Goal: Find specific page/section: Find specific page/section

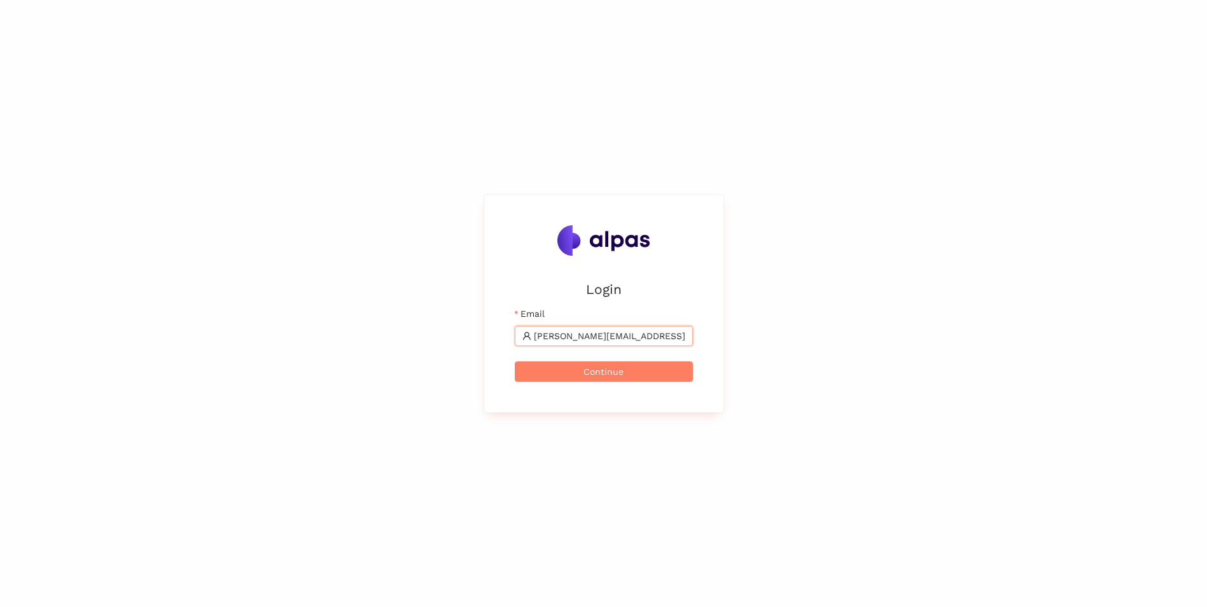
type input "[PERSON_NAME][EMAIL_ADDRESS][PERSON_NAME][DOMAIN_NAME]"
click at [515, 361] on button "Continue" at bounding box center [604, 371] width 178 height 20
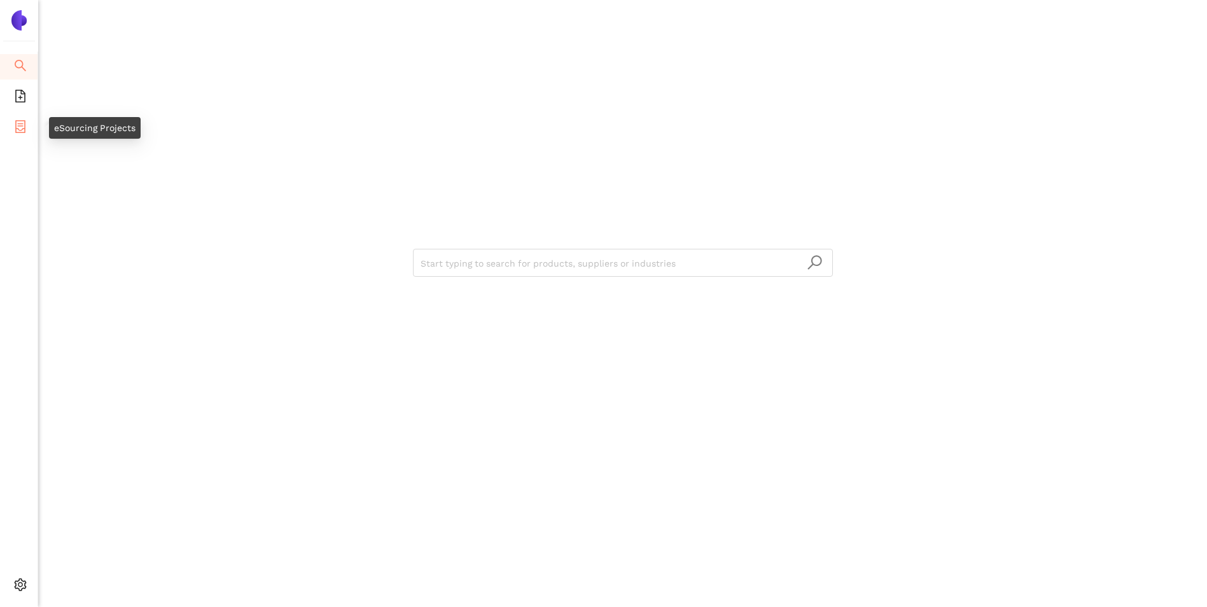
click at [20, 122] on icon "container" at bounding box center [20, 126] width 13 height 13
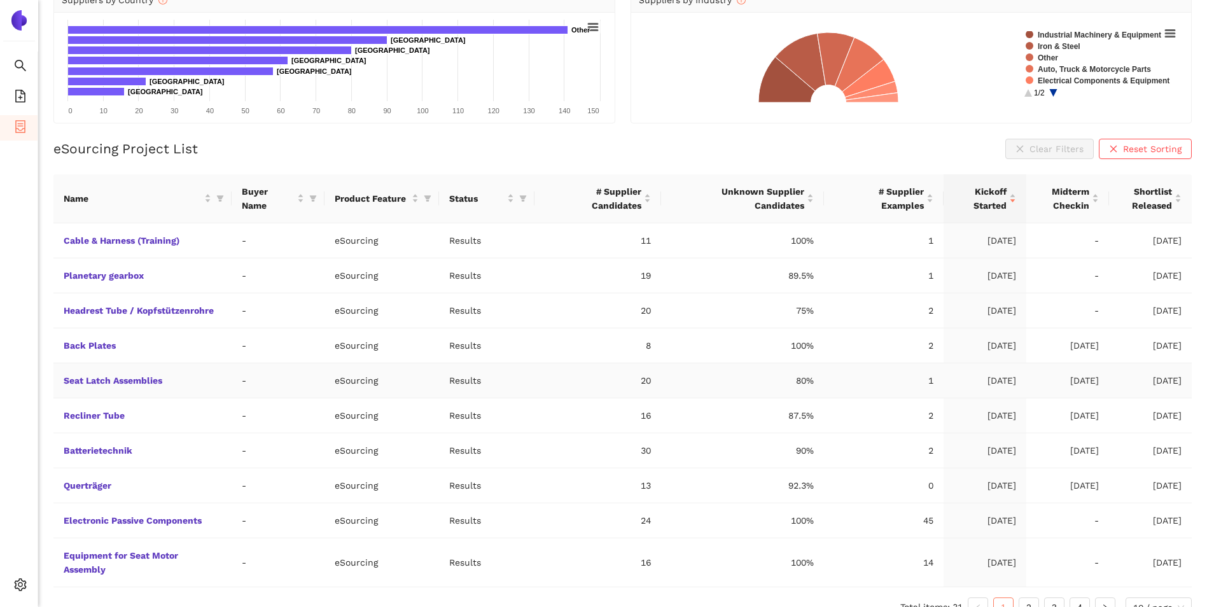
scroll to position [187, 0]
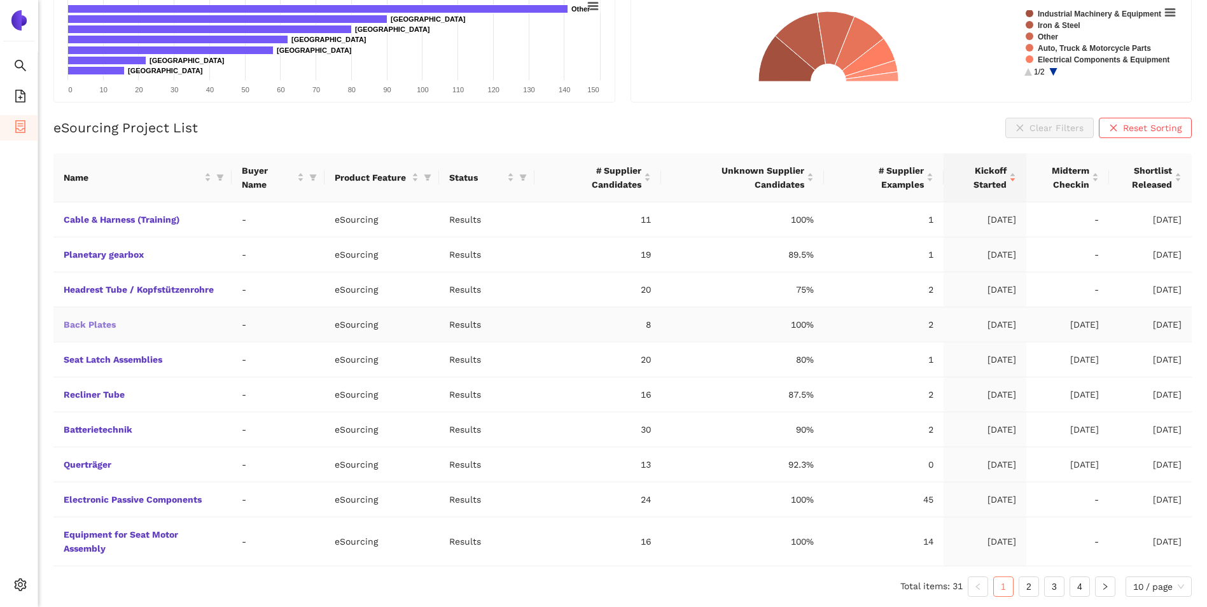
click at [0, 0] on link "Back Plates" at bounding box center [0, 0] width 0 height 0
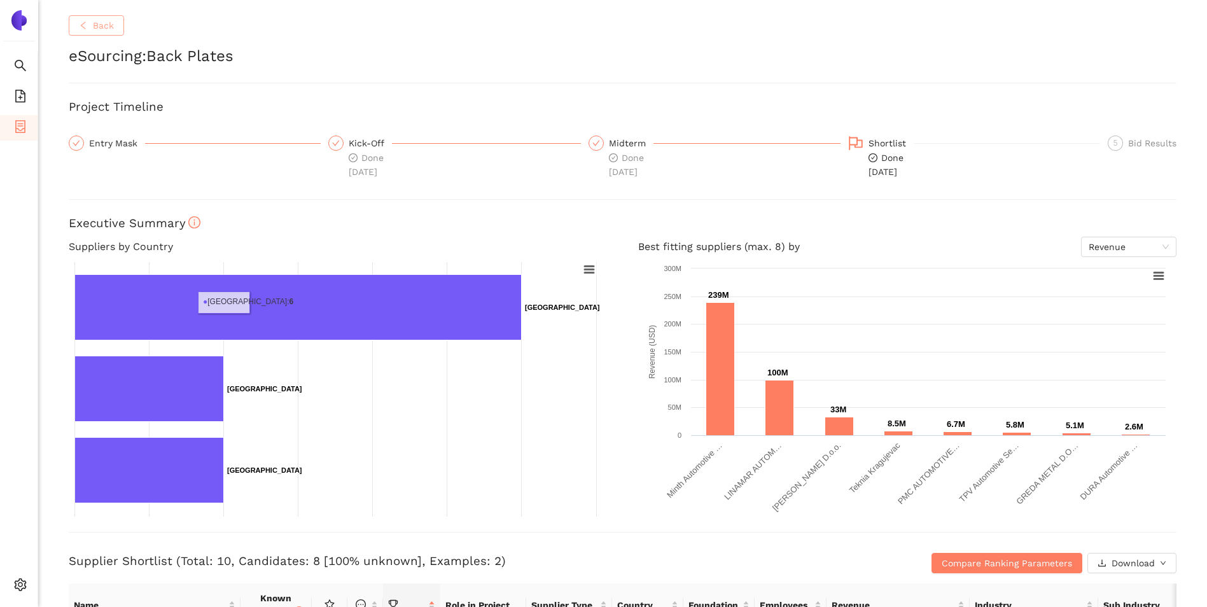
click at [118, 34] on button "Back" at bounding box center [96, 25] width 55 height 20
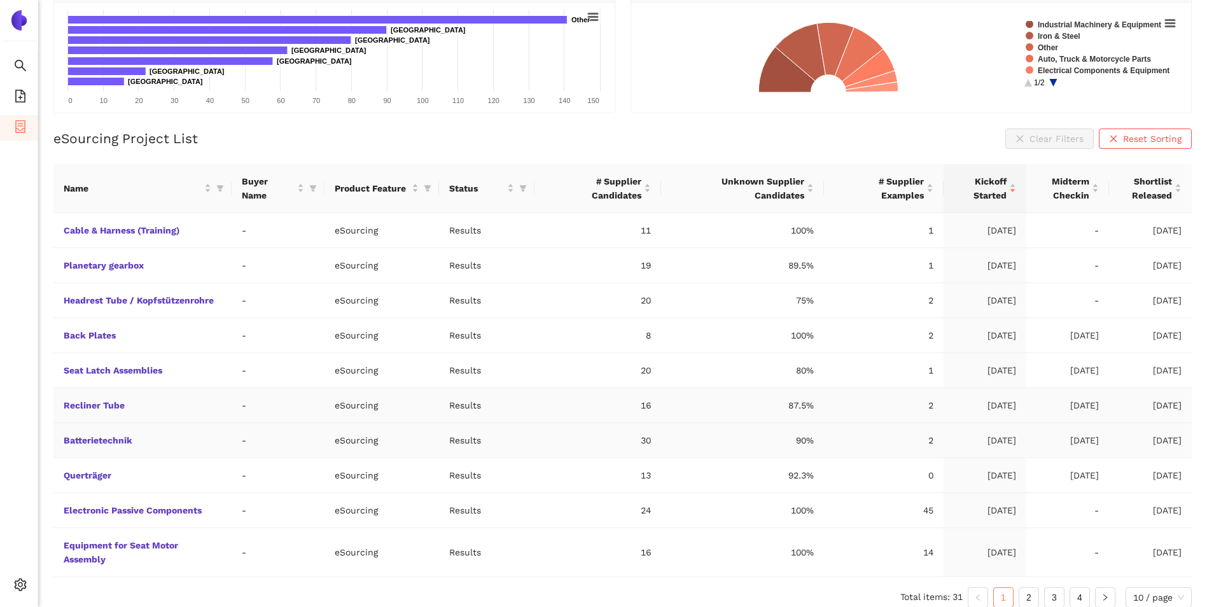
scroll to position [187, 0]
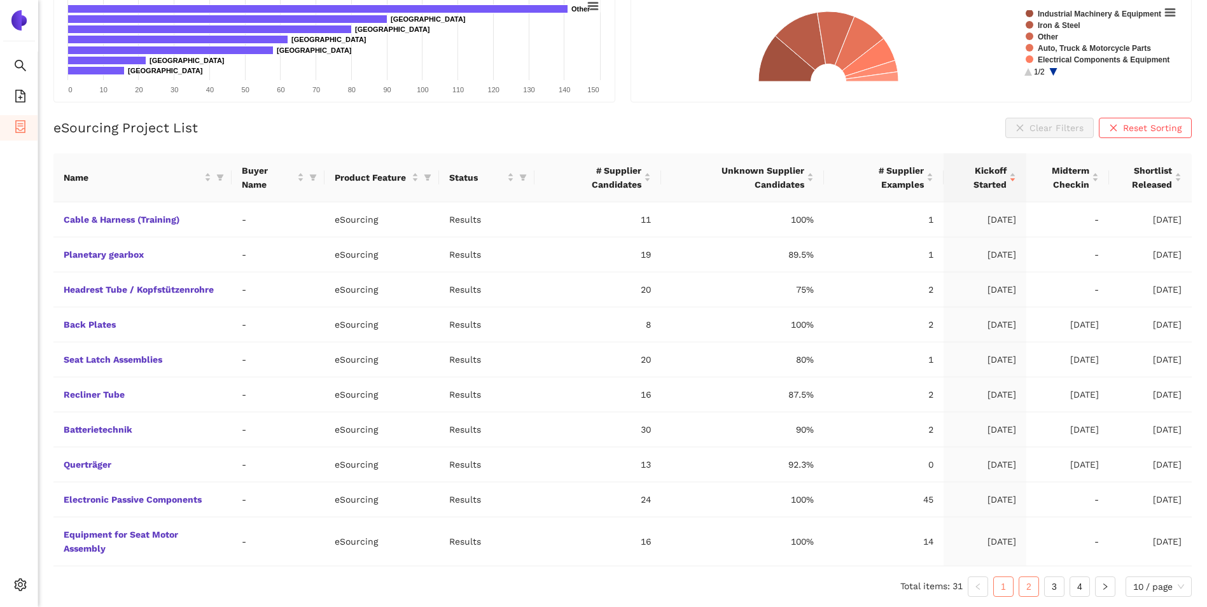
click at [1025, 590] on link "2" at bounding box center [1029, 586] width 19 height 19
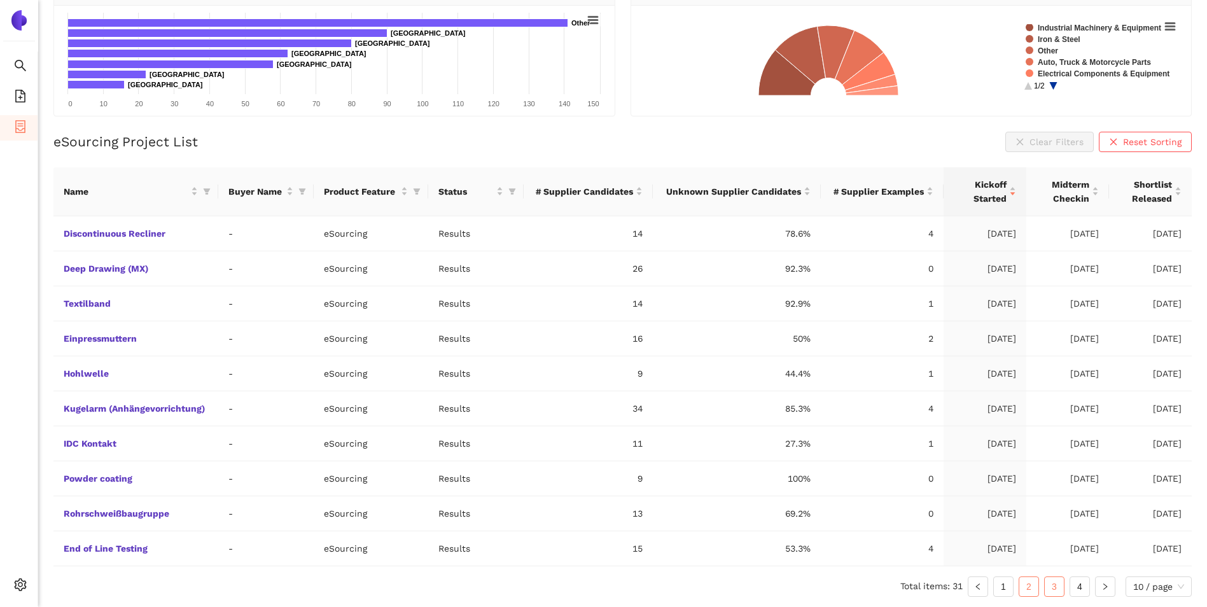
click at [1052, 583] on link "3" at bounding box center [1054, 586] width 19 height 19
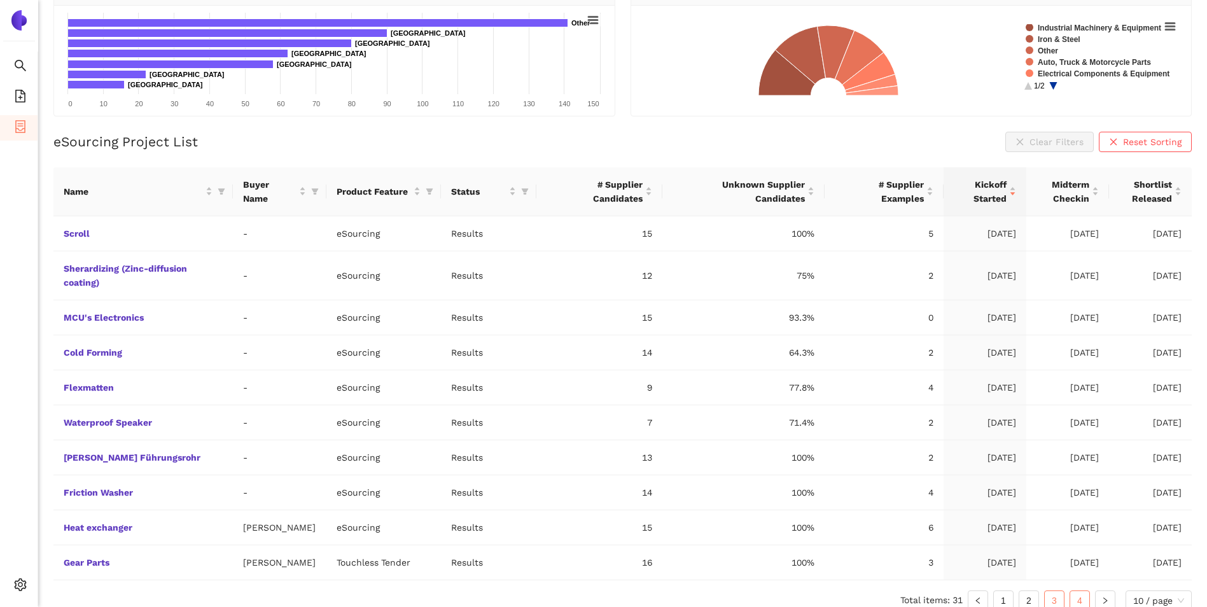
click at [1074, 594] on link "4" at bounding box center [1079, 600] width 19 height 19
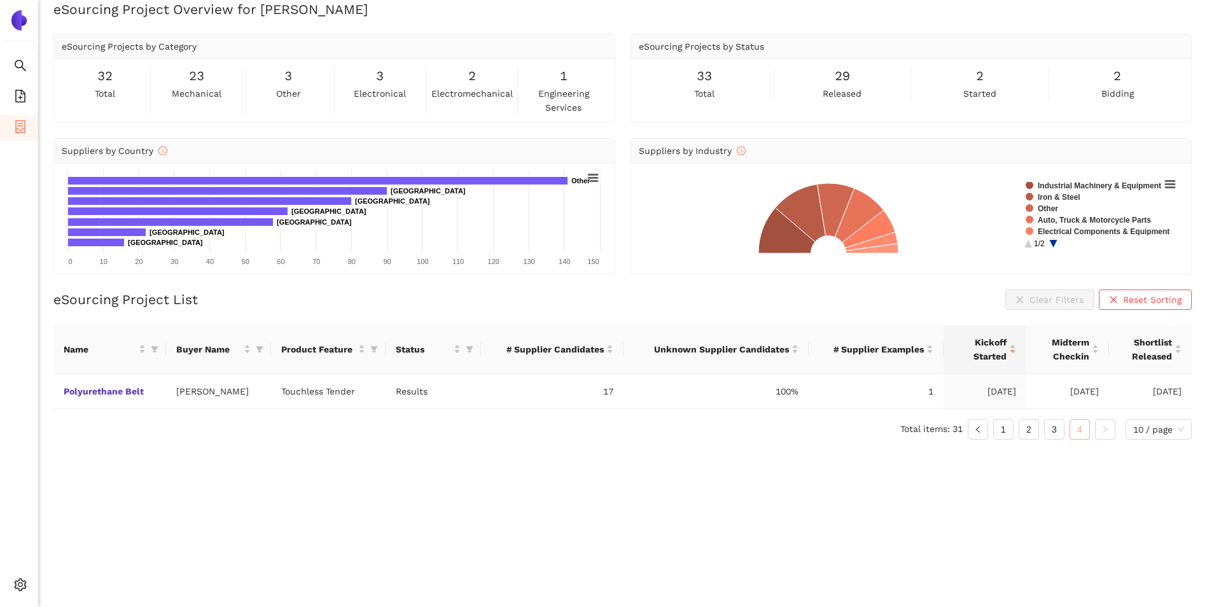
scroll to position [15, 0]
click at [1000, 432] on link "1" at bounding box center [1003, 429] width 19 height 19
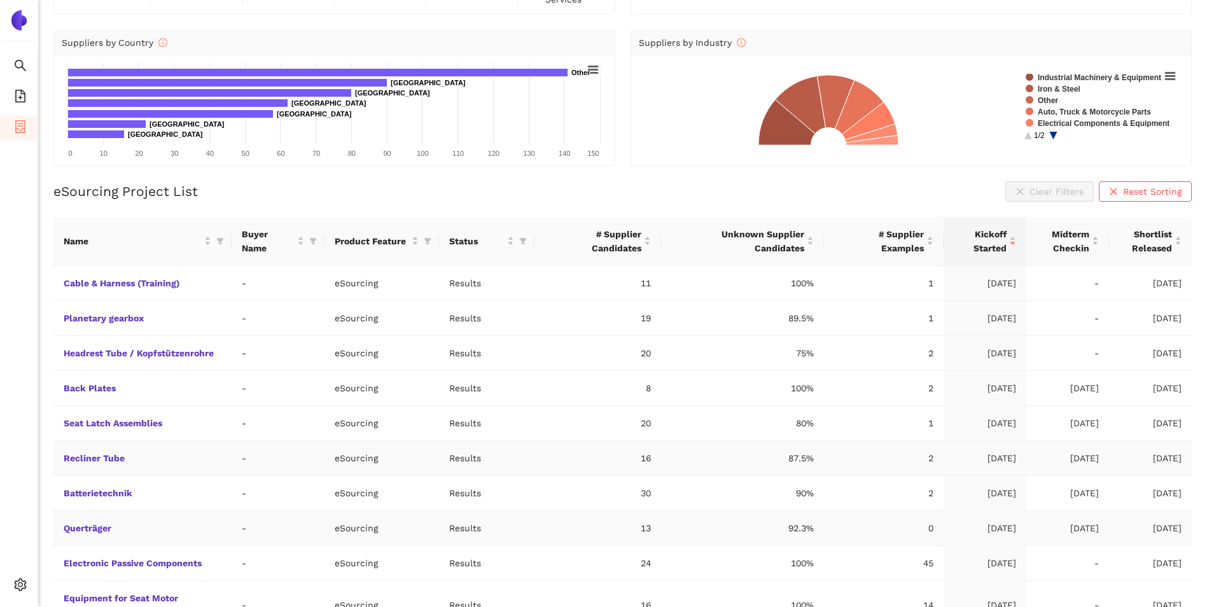
scroll to position [187, 0]
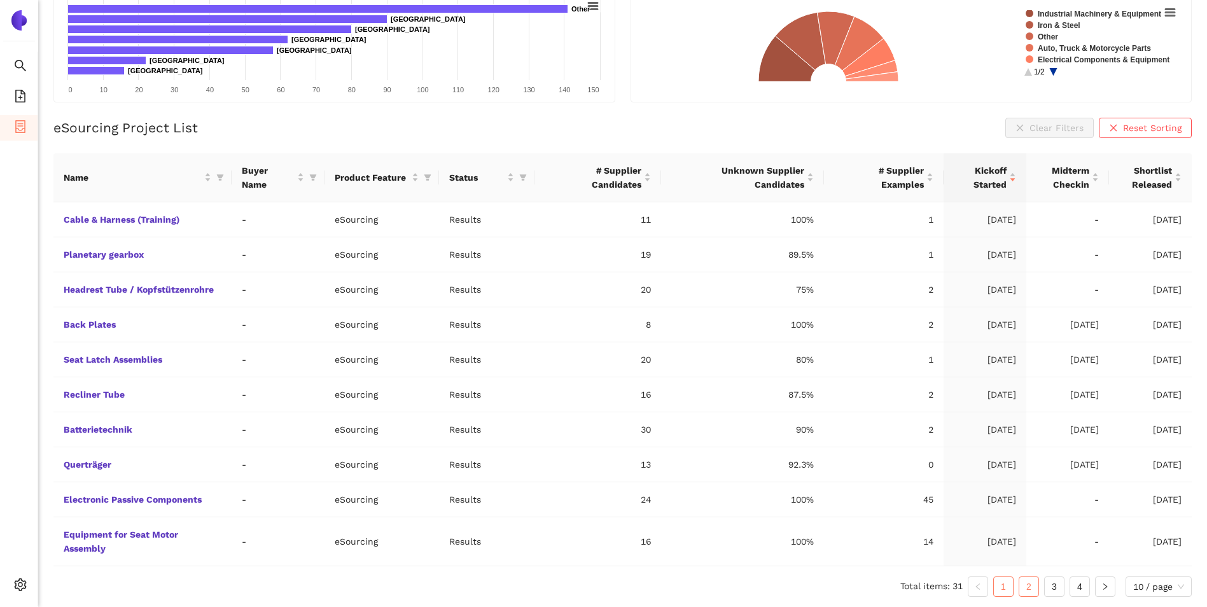
click at [1033, 587] on link "2" at bounding box center [1029, 586] width 19 height 19
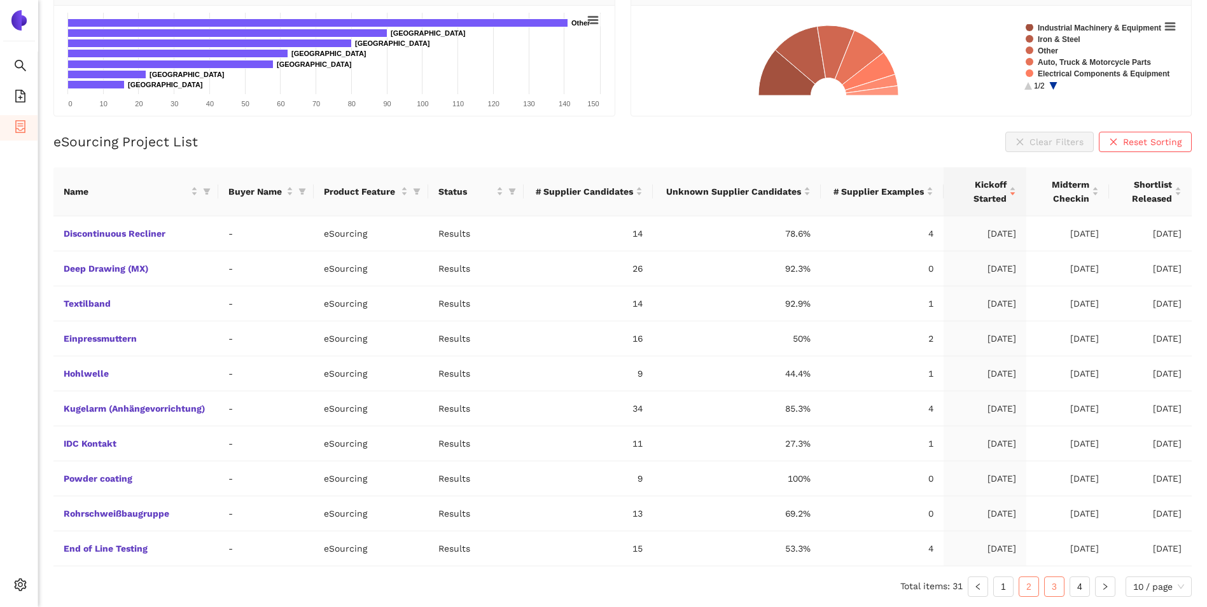
click at [1056, 584] on link "3" at bounding box center [1054, 586] width 19 height 19
click at [1056, 584] on div "Name Buyer Name Product Feature Status # Supplier Candidates Unknown Supplier C…" at bounding box center [622, 382] width 1139 height 430
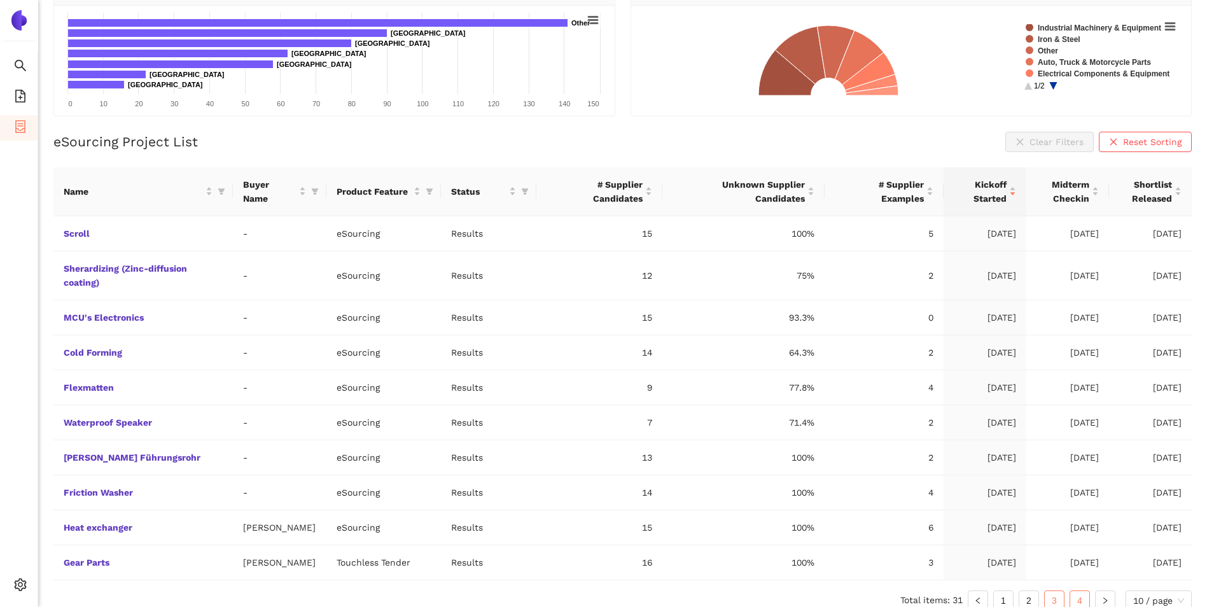
drag, startPoint x: 1056, startPoint y: 584, endPoint x: 1080, endPoint y: 594, distance: 26.2
click at [1080, 594] on link "4" at bounding box center [1079, 600] width 19 height 19
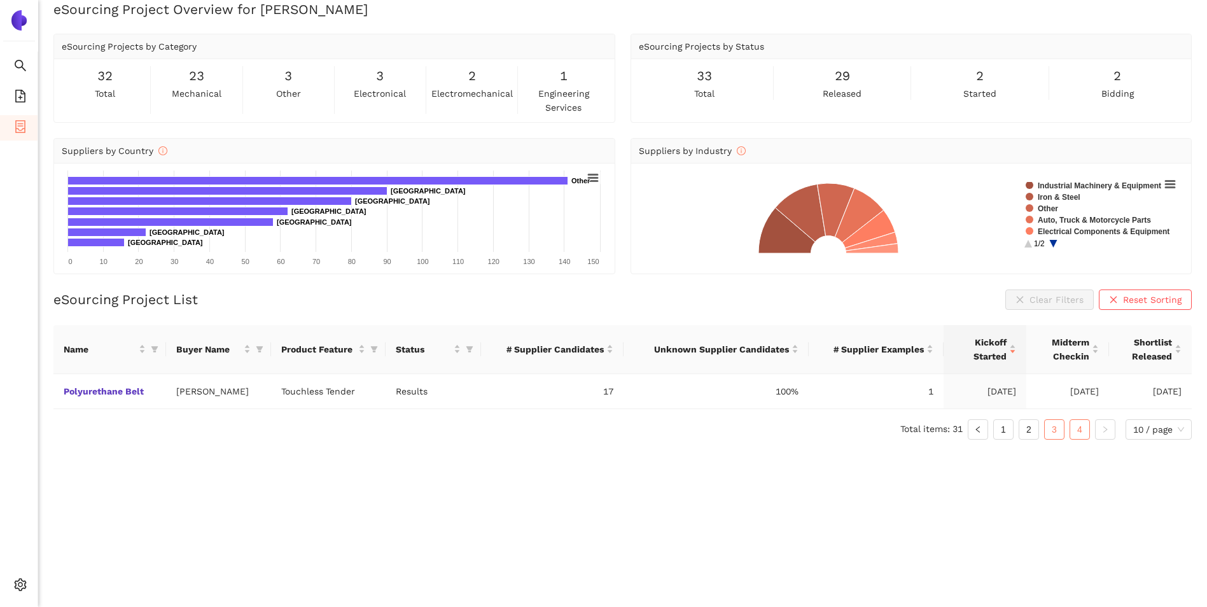
click at [1052, 427] on link "3" at bounding box center [1054, 429] width 19 height 19
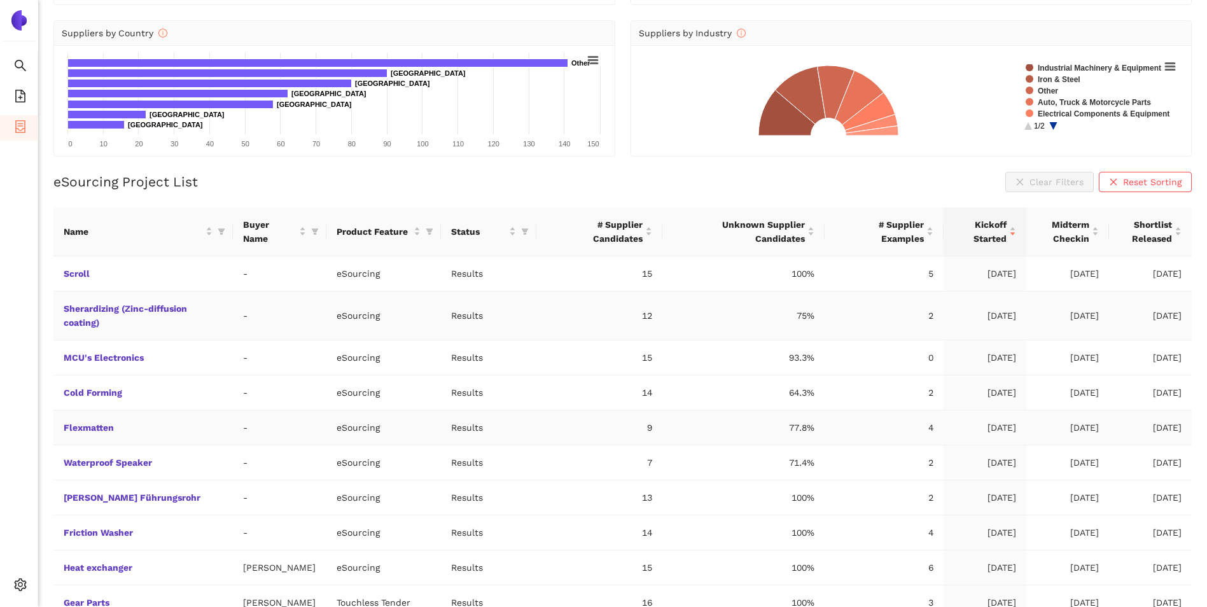
scroll to position [187, 0]
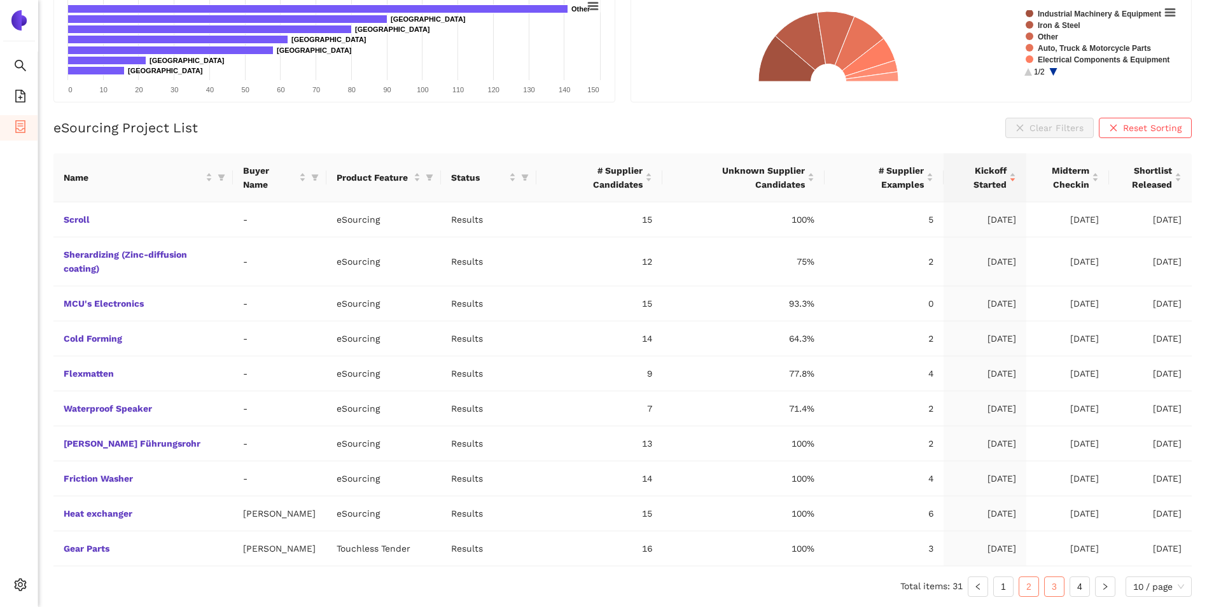
click at [1032, 587] on link "2" at bounding box center [1029, 586] width 19 height 19
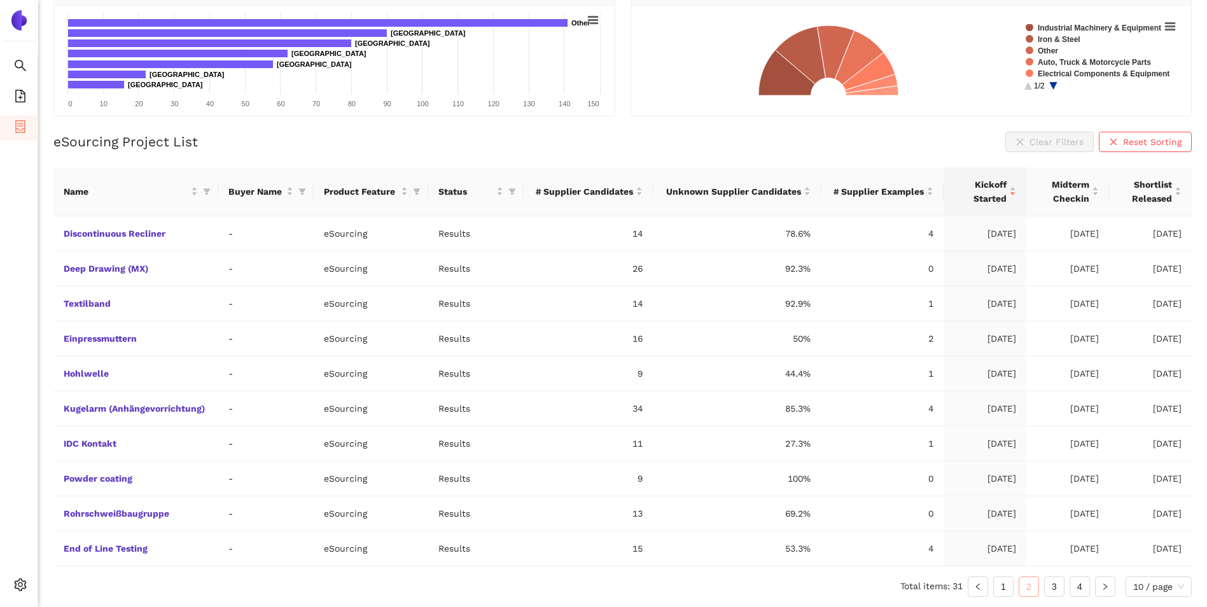
scroll to position [173, 0]
click at [999, 586] on link "1" at bounding box center [1003, 586] width 19 height 19
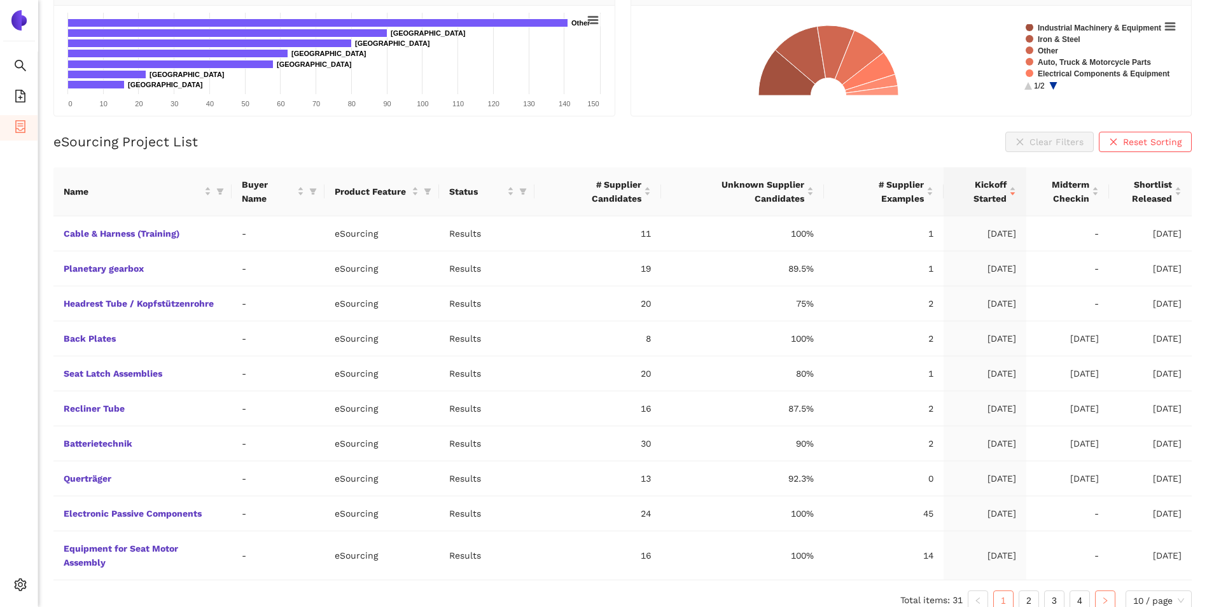
click at [1099, 596] on button "button" at bounding box center [1105, 601] width 20 height 20
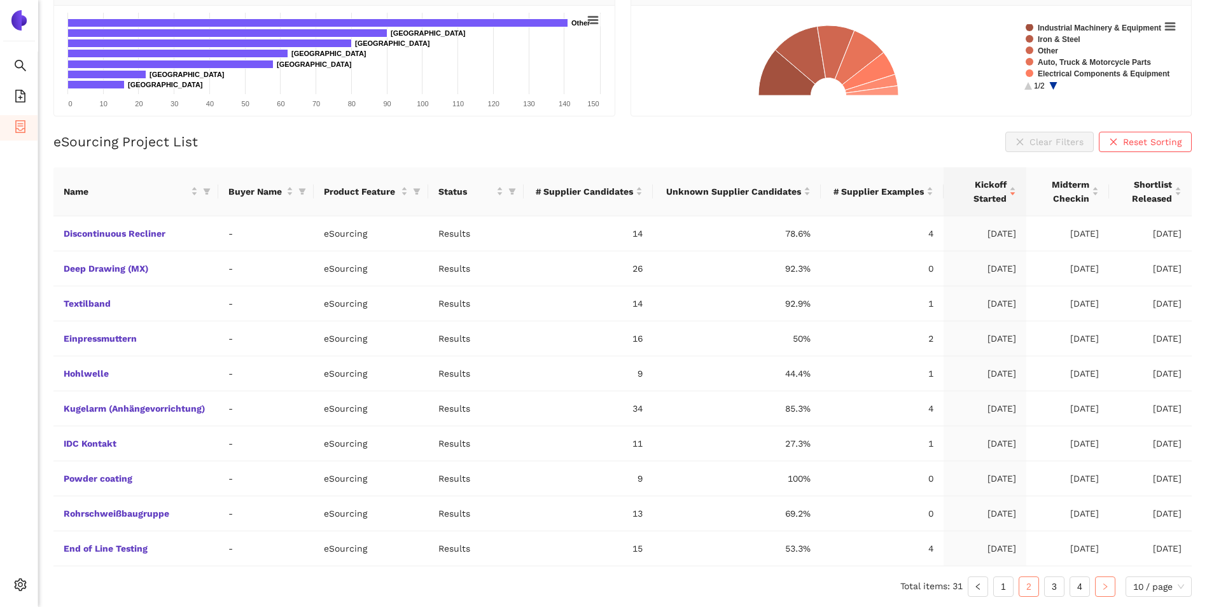
click at [1105, 589] on icon "right" at bounding box center [1106, 587] width 8 height 8
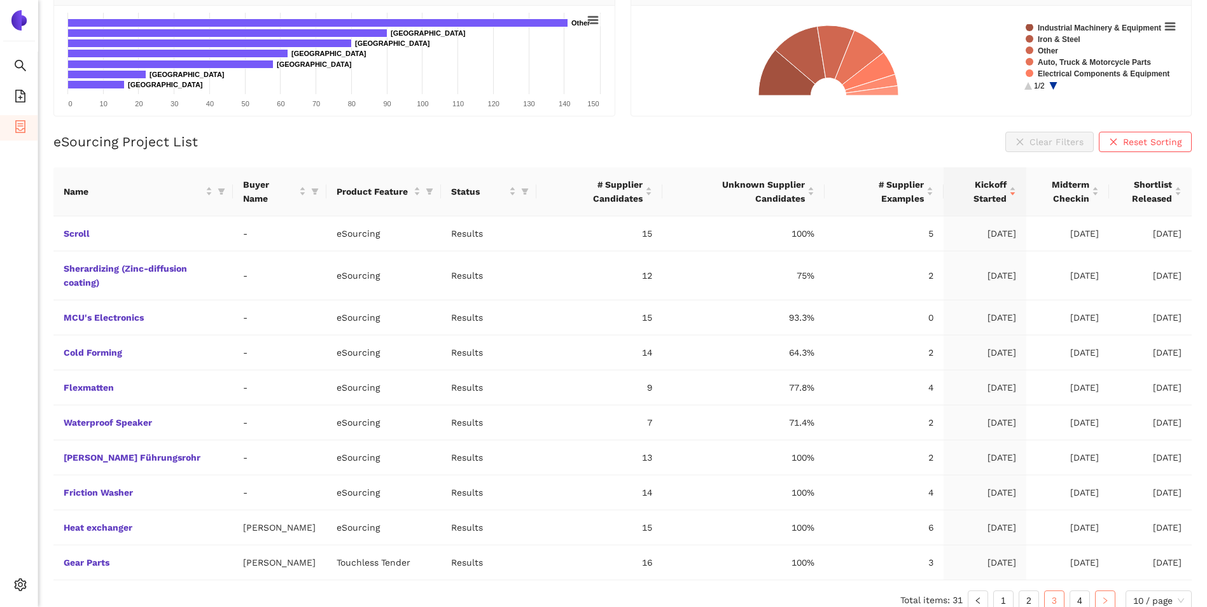
click at [1107, 596] on button "button" at bounding box center [1105, 601] width 20 height 20
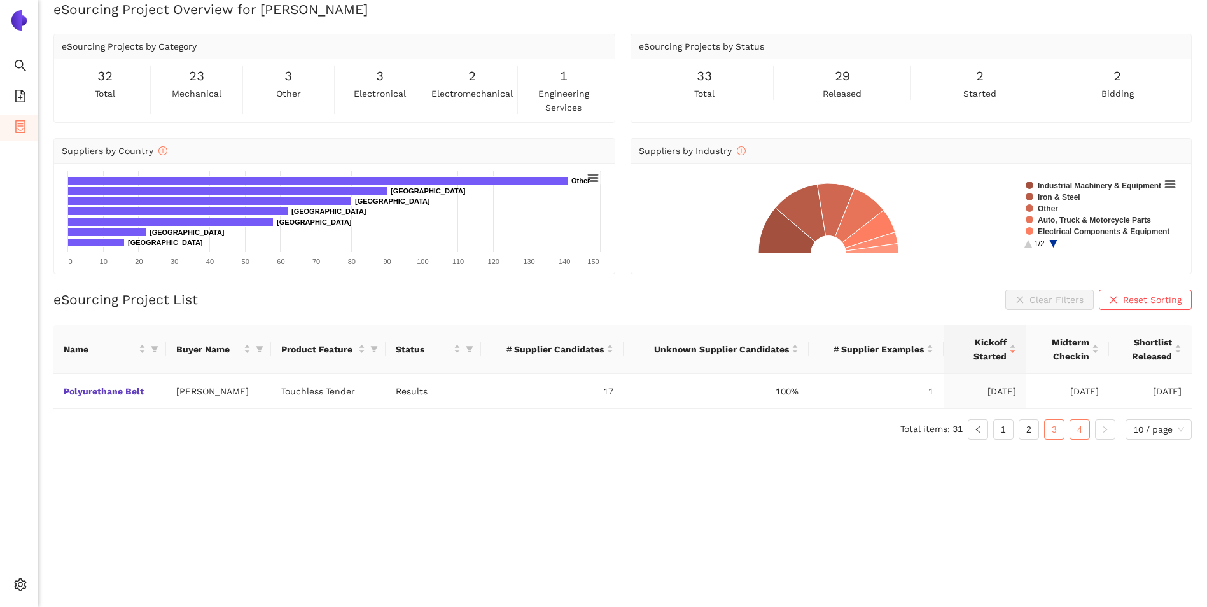
click at [1055, 428] on link "3" at bounding box center [1054, 429] width 19 height 19
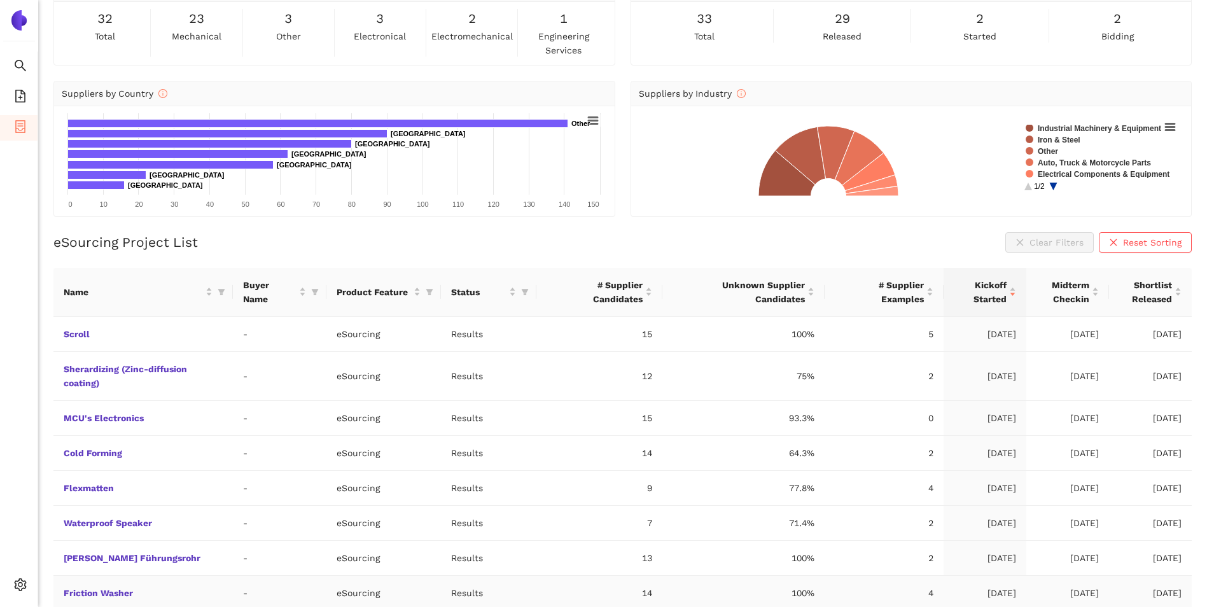
scroll to position [187, 0]
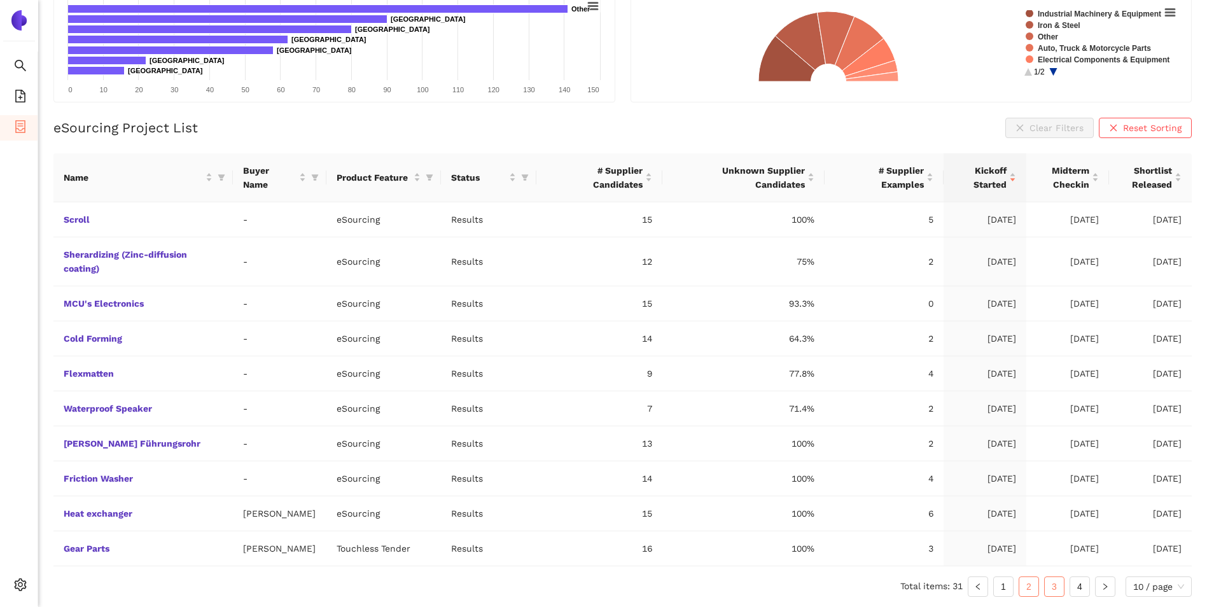
click at [1035, 587] on link "2" at bounding box center [1029, 586] width 19 height 19
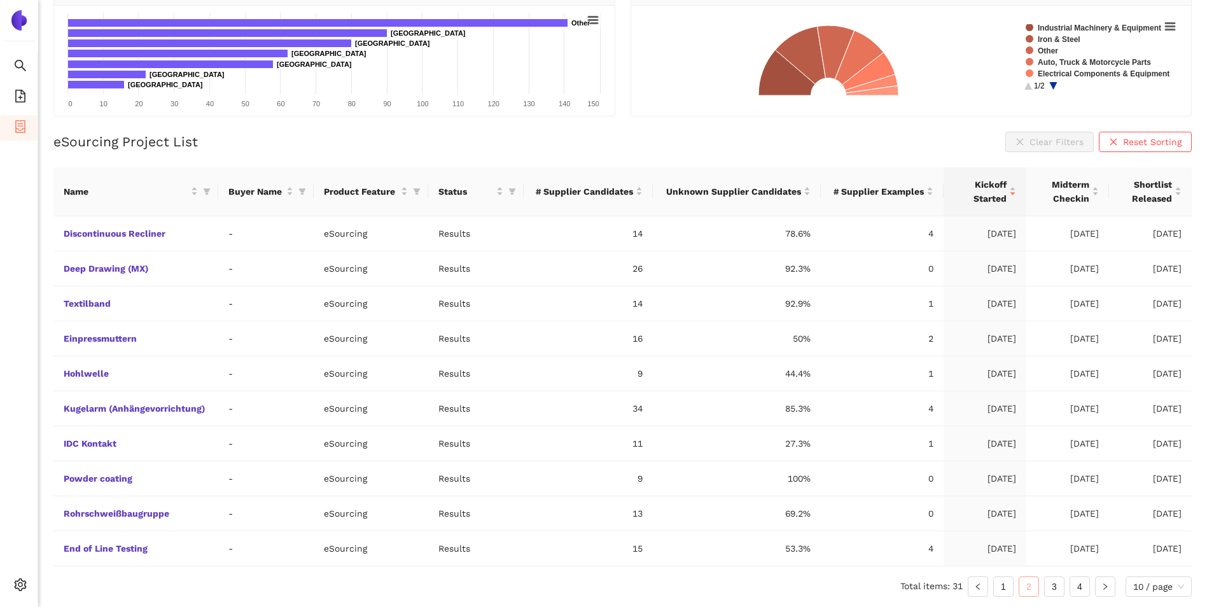
scroll to position [173, 0]
click at [998, 587] on link "1" at bounding box center [1003, 586] width 19 height 19
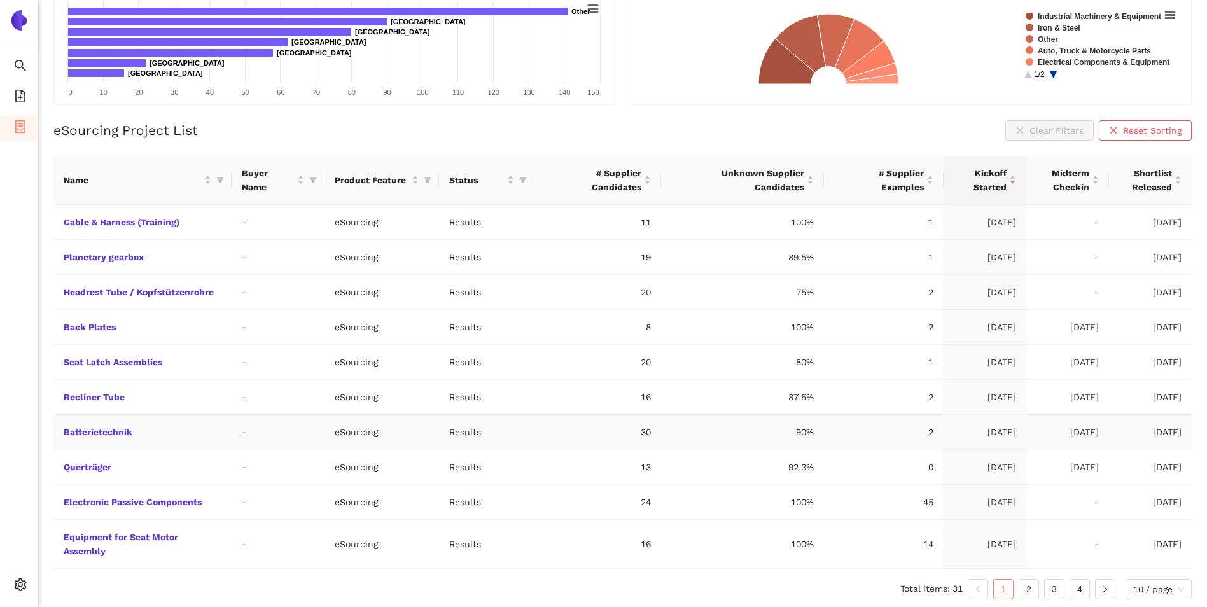
scroll to position [187, 0]
